Goal: Information Seeking & Learning: Learn about a topic

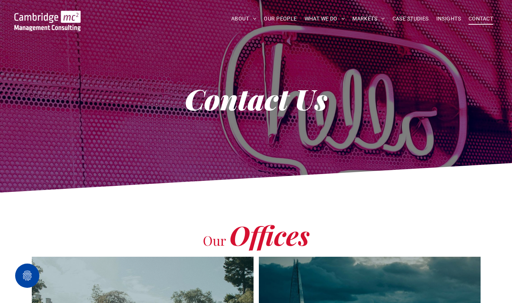
click at [279, 17] on span "OUR PEOPLE" at bounding box center [280, 19] width 33 height 12
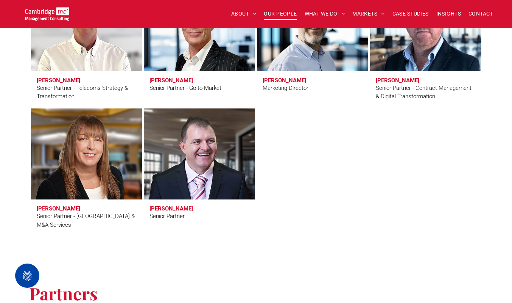
scroll to position [1284, 0]
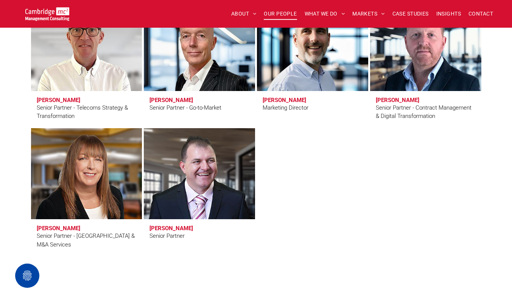
click at [247, 87] on span "CAREERS" at bounding box center [251, 84] width 24 height 8
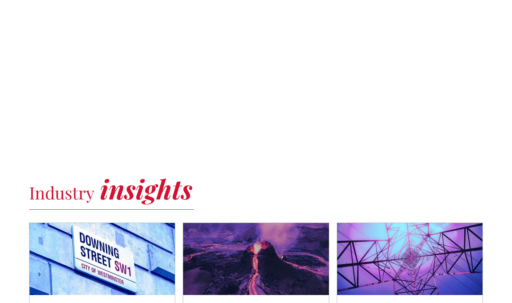
scroll to position [341, 0]
